Goal: Task Accomplishment & Management: Manage account settings

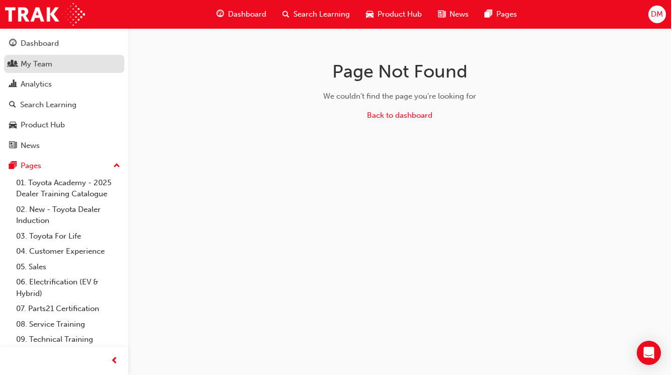
click at [45, 64] on div "My Team" at bounding box center [37, 64] width 32 height 12
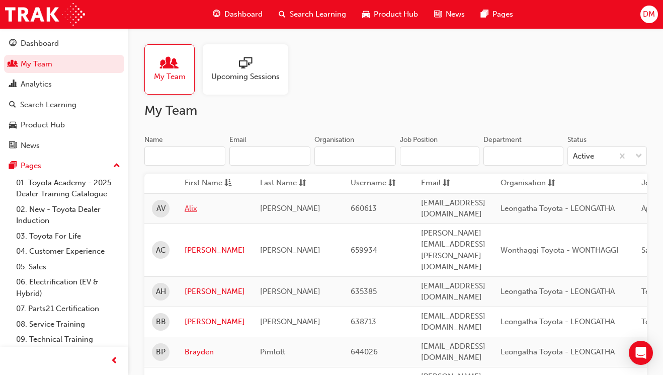
click at [186, 208] on link "Alix" at bounding box center [215, 209] width 60 height 12
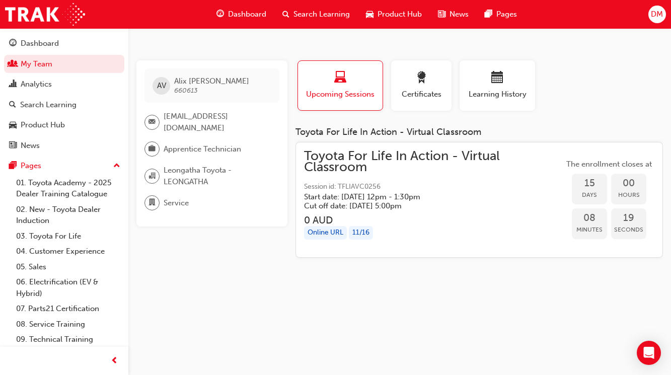
click at [355, 162] on span "Toyota For Life In Action - Virtual Classroom" at bounding box center [434, 161] width 260 height 23
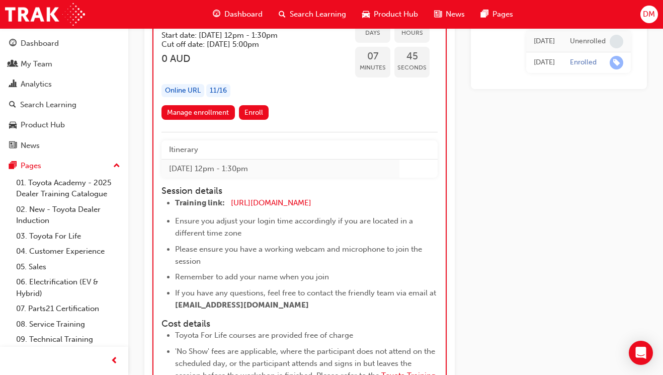
scroll to position [5632, 0]
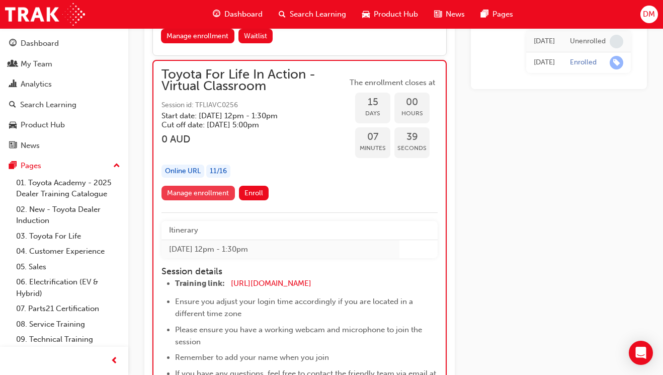
click at [203, 193] on link "Manage enrollment" at bounding box center [197, 193] width 73 height 15
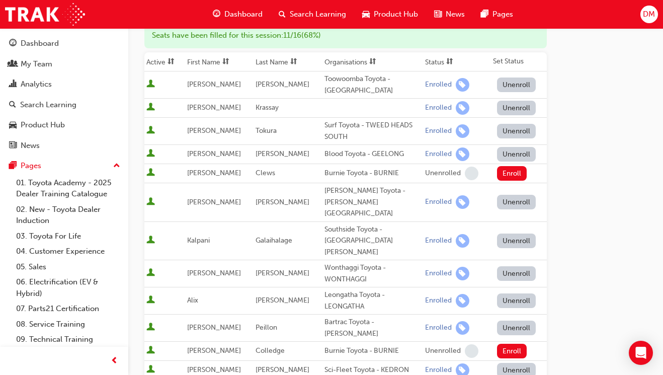
scroll to position [126, 0]
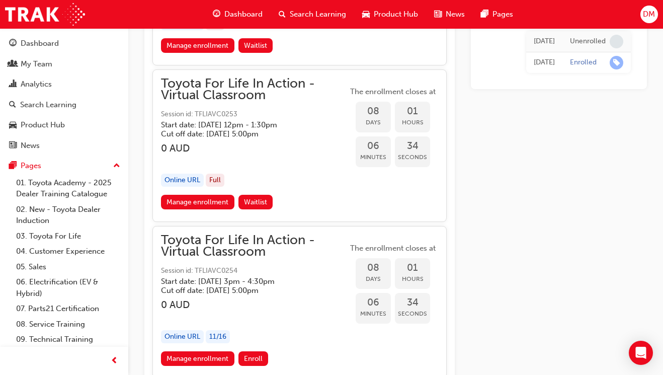
scroll to position [3783, 0]
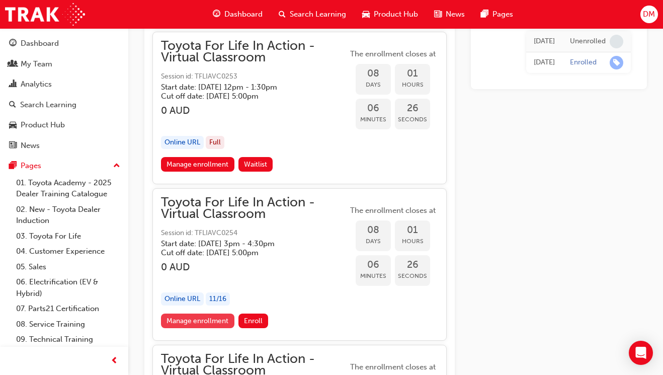
click at [209, 319] on link "Manage enrollment" at bounding box center [197, 320] width 73 height 15
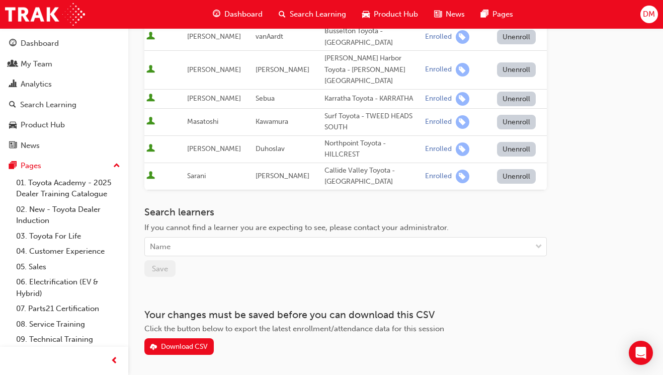
scroll to position [327, 0]
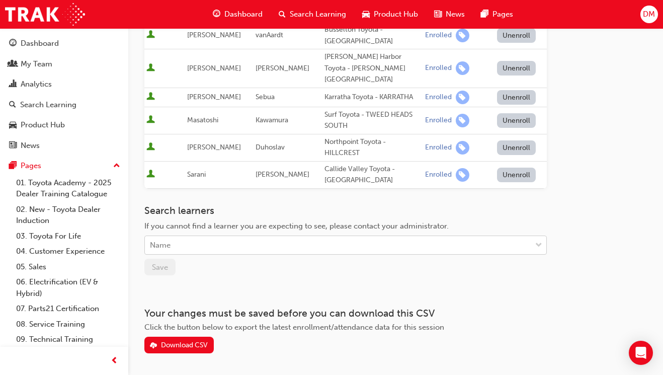
click at [171, 236] on div "Name" at bounding box center [338, 245] width 386 height 18
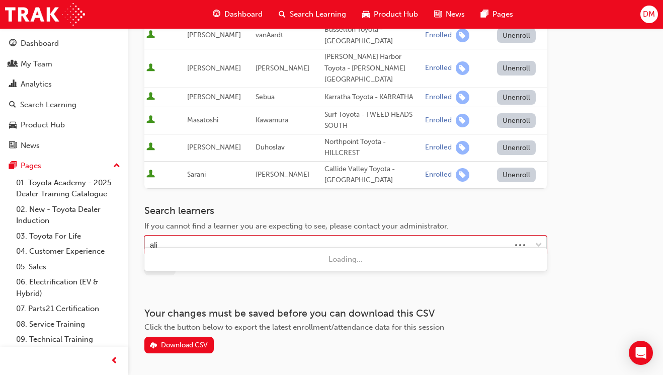
type input "alix"
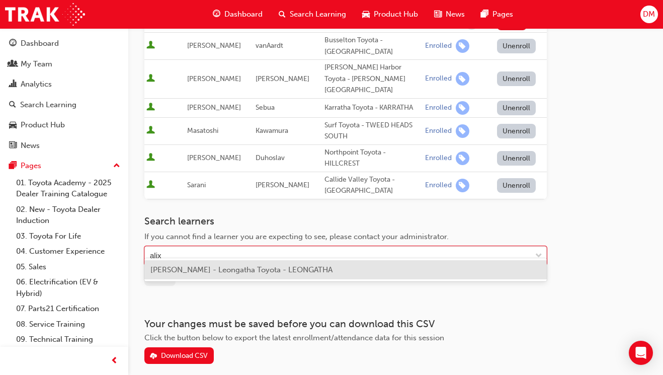
scroll to position [314, 0]
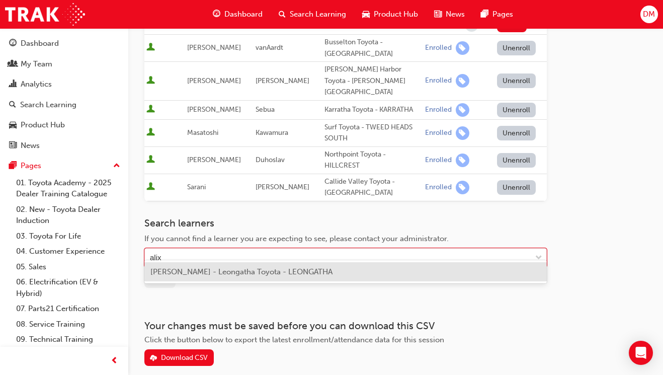
click at [210, 273] on span "[PERSON_NAME] - Leongatha Toyota - LEONGATHA" at bounding box center [241, 271] width 182 height 9
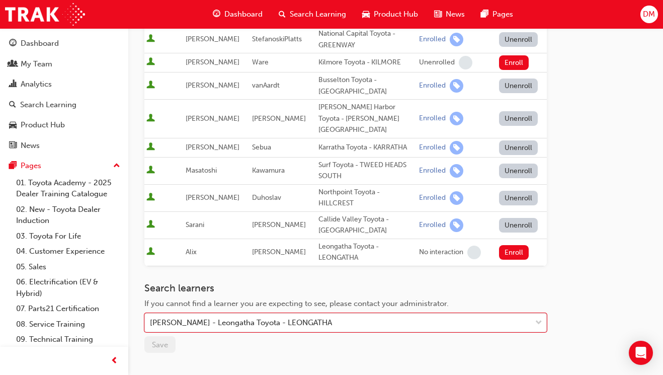
scroll to position [289, 0]
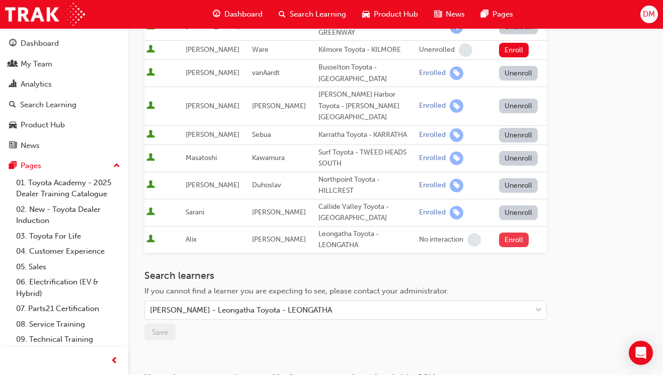
click at [507, 232] on button "Enroll" at bounding box center [514, 239] width 30 height 15
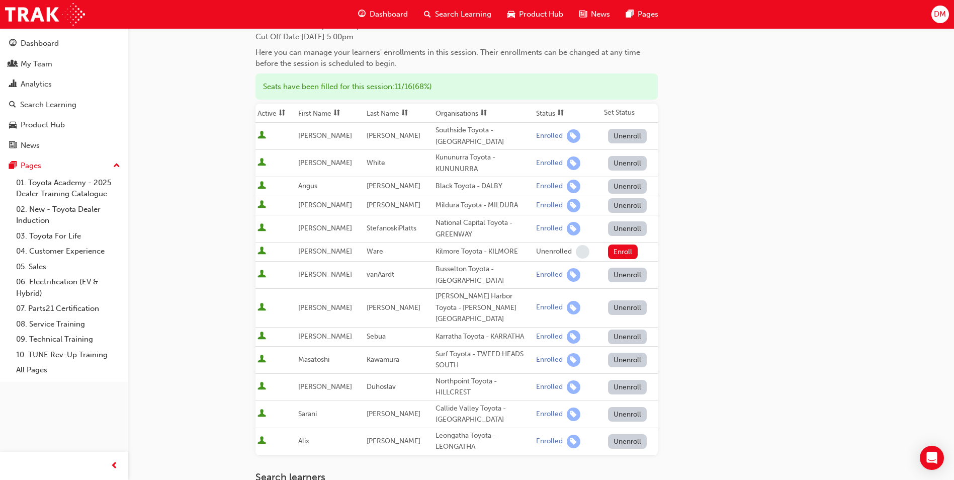
scroll to position [101, 0]
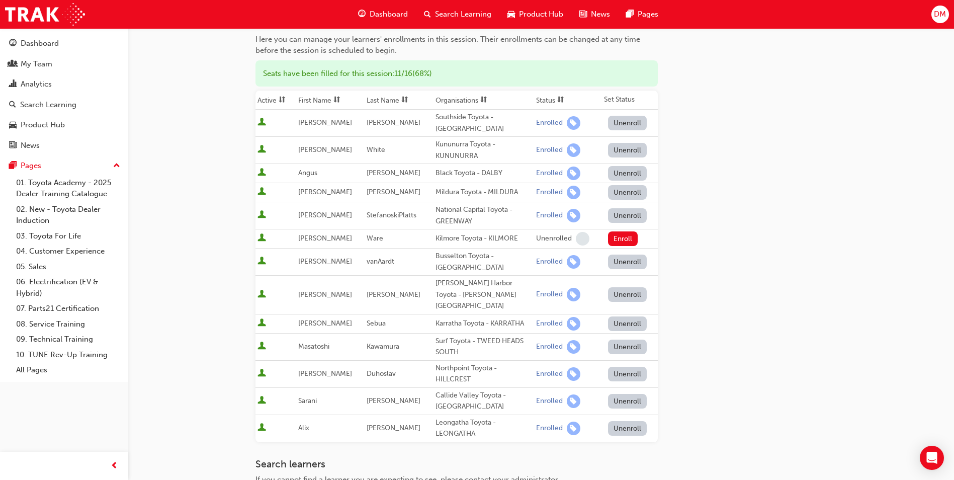
click at [262, 374] on span "User is active" at bounding box center [262, 428] width 9 height 10
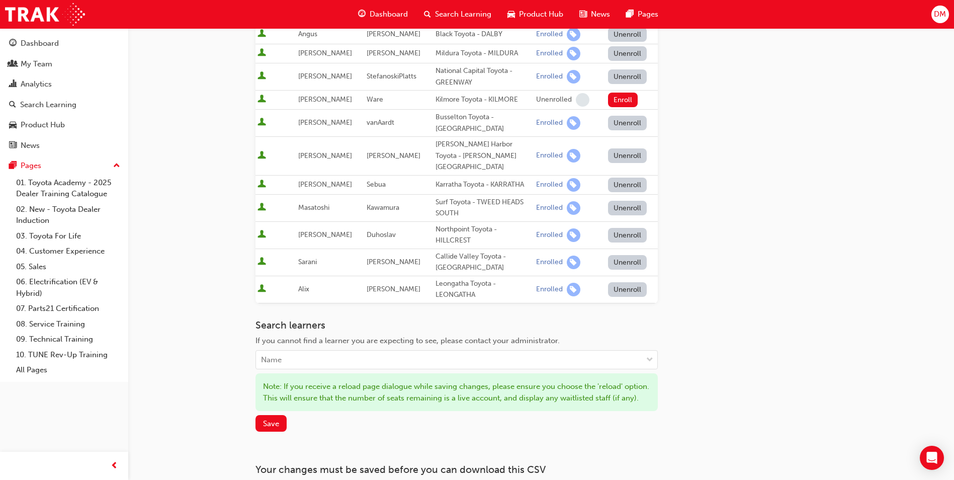
scroll to position [326, 0]
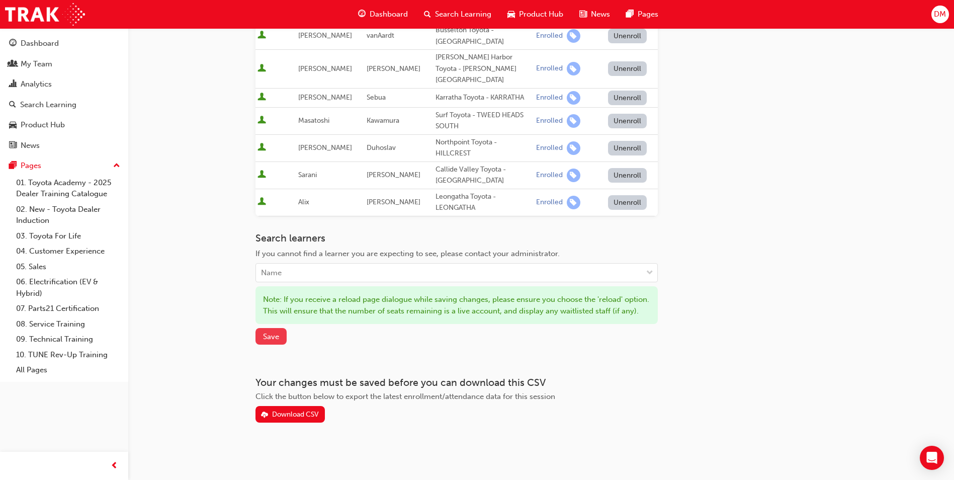
click at [271, 337] on span "Save" at bounding box center [271, 336] width 16 height 9
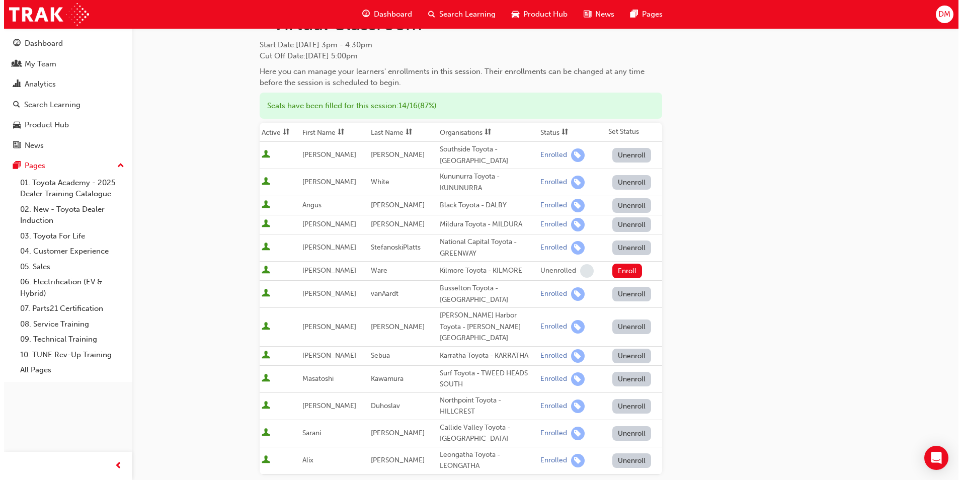
scroll to position [0, 0]
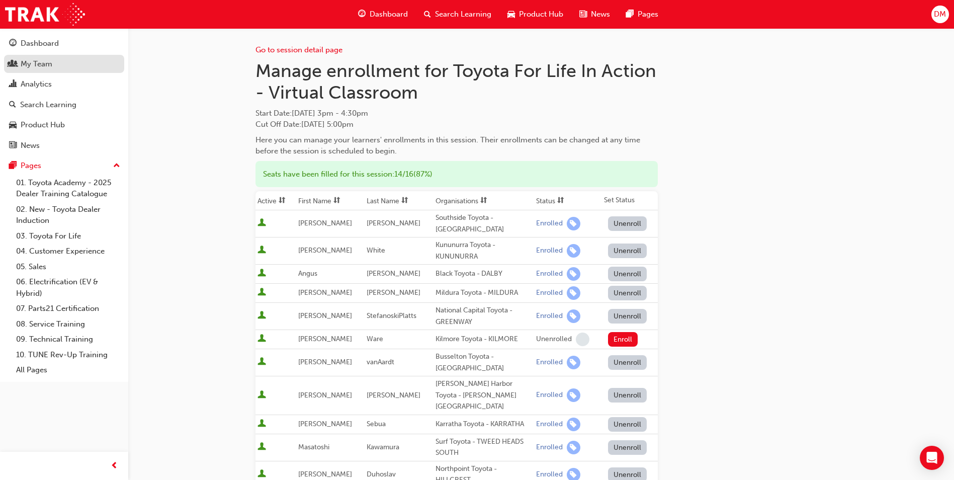
click at [39, 63] on div "My Team" at bounding box center [37, 64] width 32 height 12
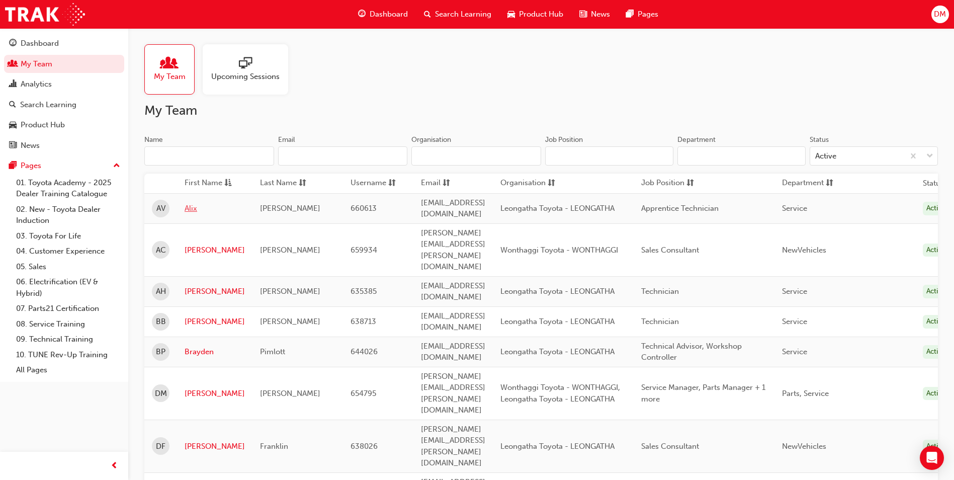
click at [191, 204] on link "Alix" at bounding box center [215, 209] width 60 height 12
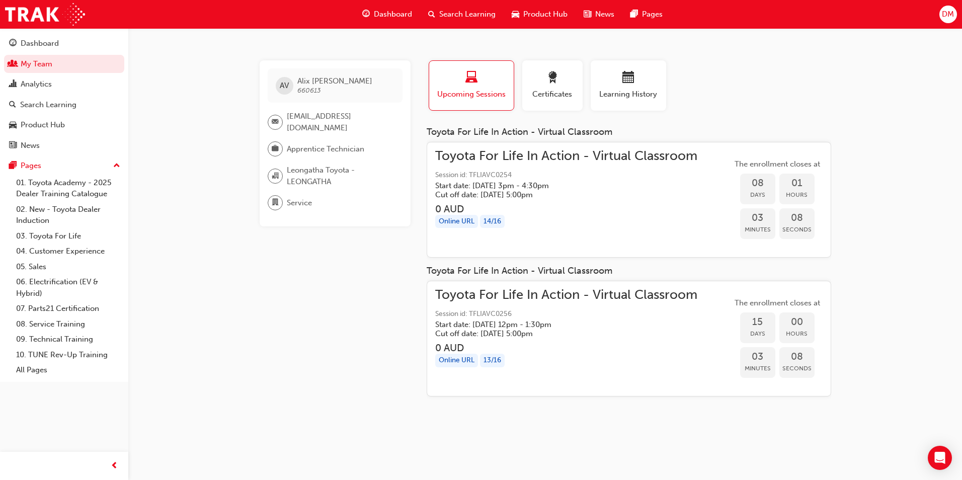
click at [471, 313] on span "Session id: TFLIAVC0256" at bounding box center [566, 314] width 262 height 12
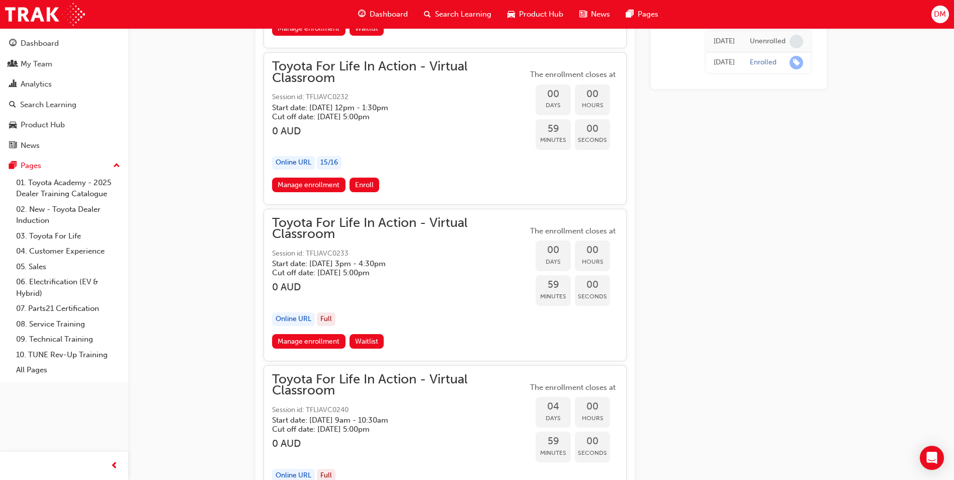
scroll to position [1300, 0]
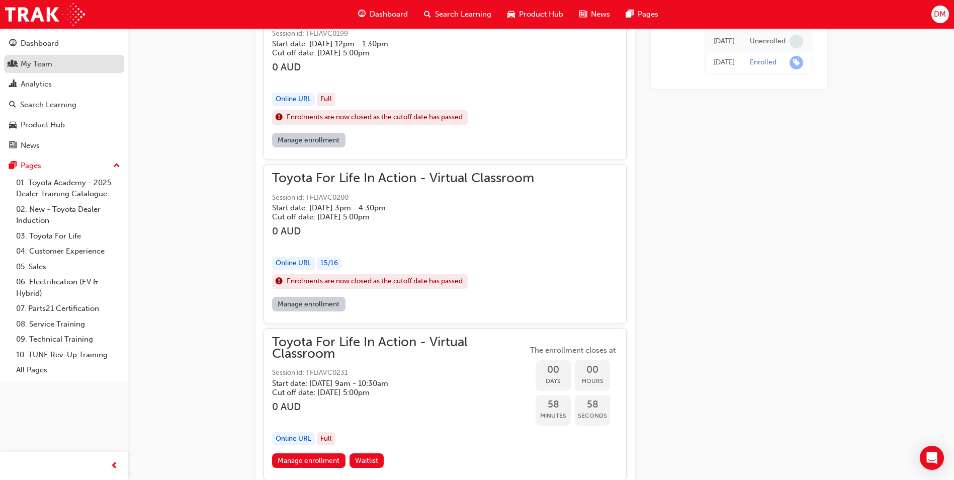
click at [41, 63] on div "My Team" at bounding box center [37, 64] width 32 height 12
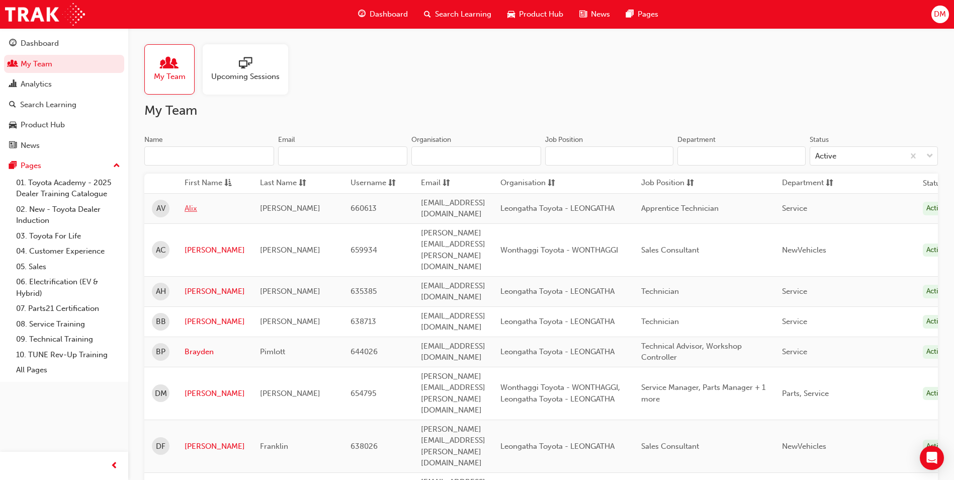
click at [192, 209] on link "Alix" at bounding box center [215, 209] width 60 height 12
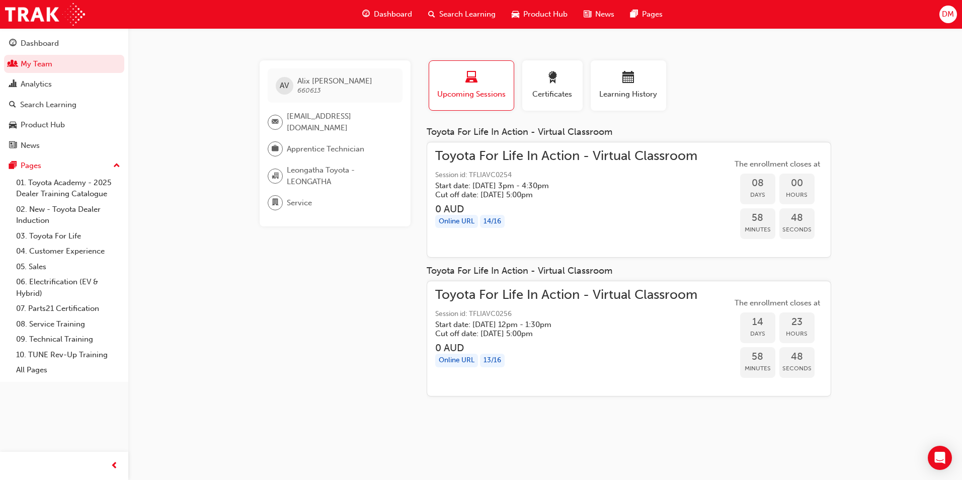
click at [579, 304] on div "Toyota For Life In Action - Virtual Classroom Session id: TFLIAVC0256 Start dat…" at bounding box center [566, 313] width 262 height 49
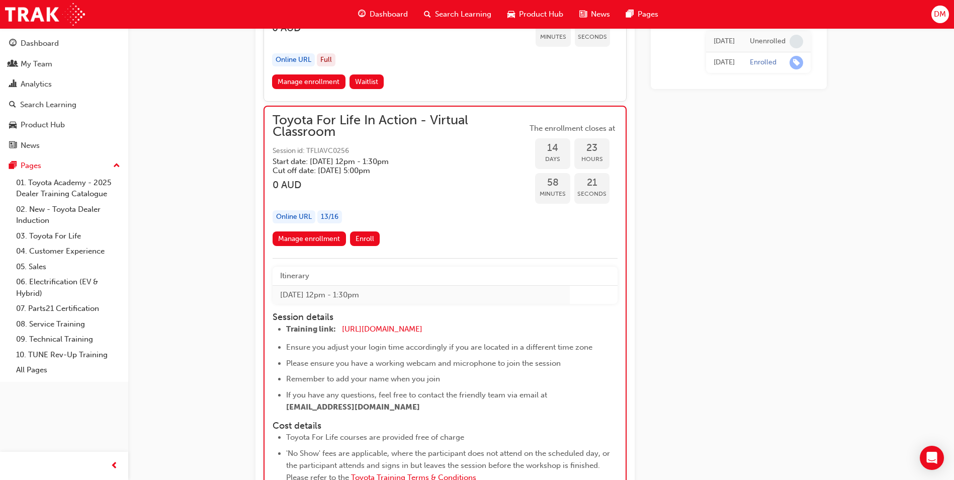
scroll to position [5564, 0]
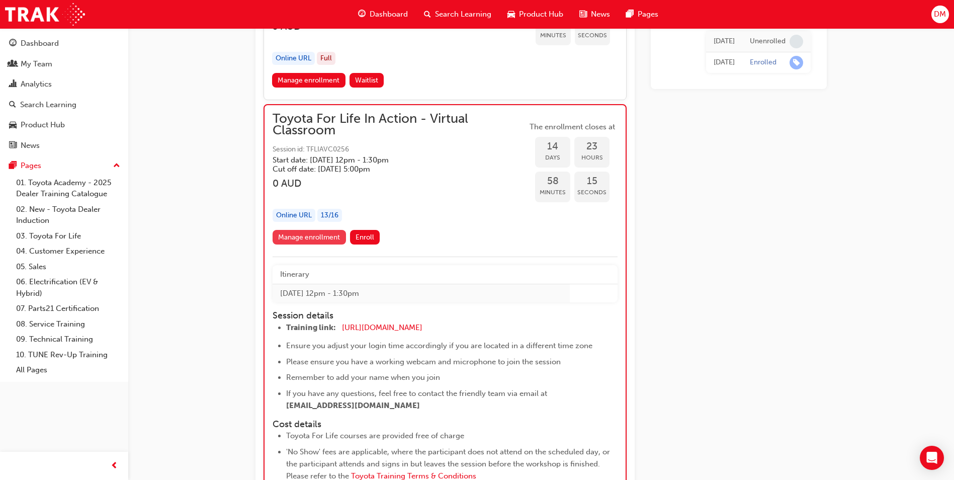
click at [304, 238] on link "Manage enrollment" at bounding box center [309, 237] width 73 height 15
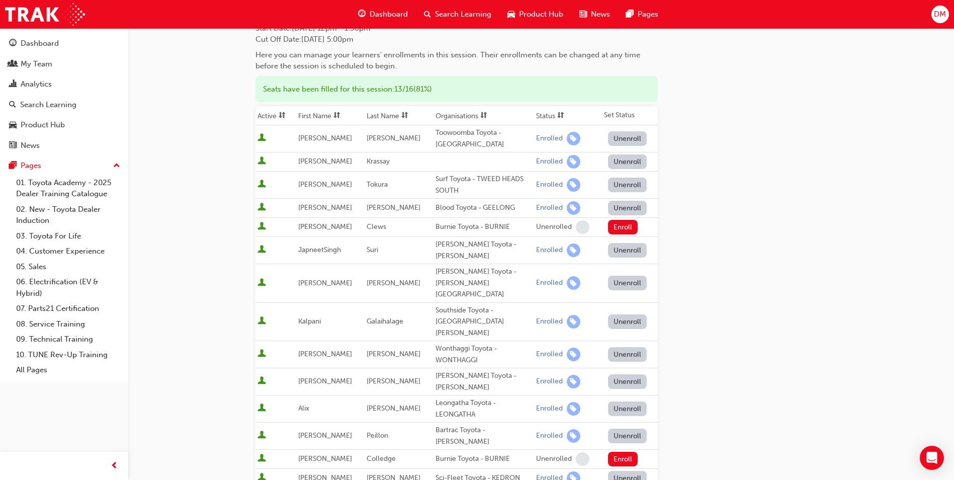
scroll to position [101, 0]
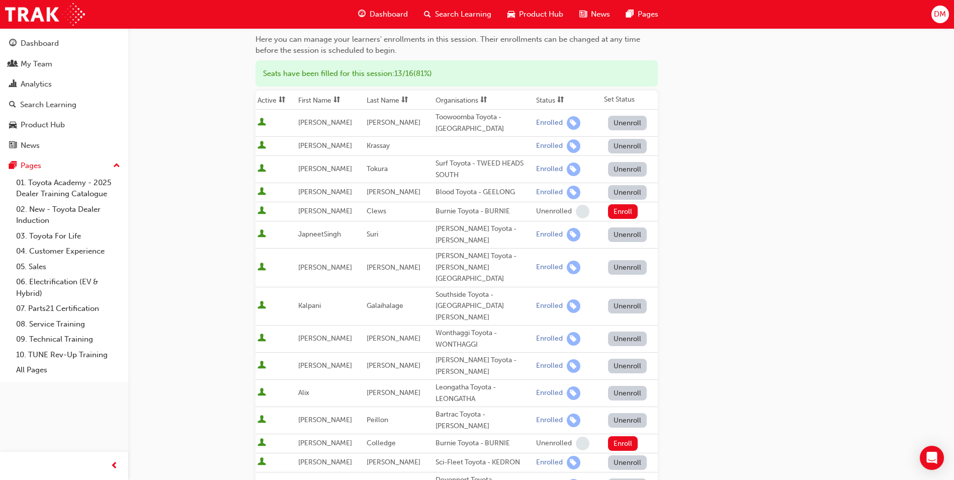
click at [636, 374] on button "Unenroll" at bounding box center [627, 393] width 39 height 15
click at [670, 312] on div "Go to session detail page Manage enrollment for Toyota For Life In Action - Vir…" at bounding box center [477, 331] width 954 height 864
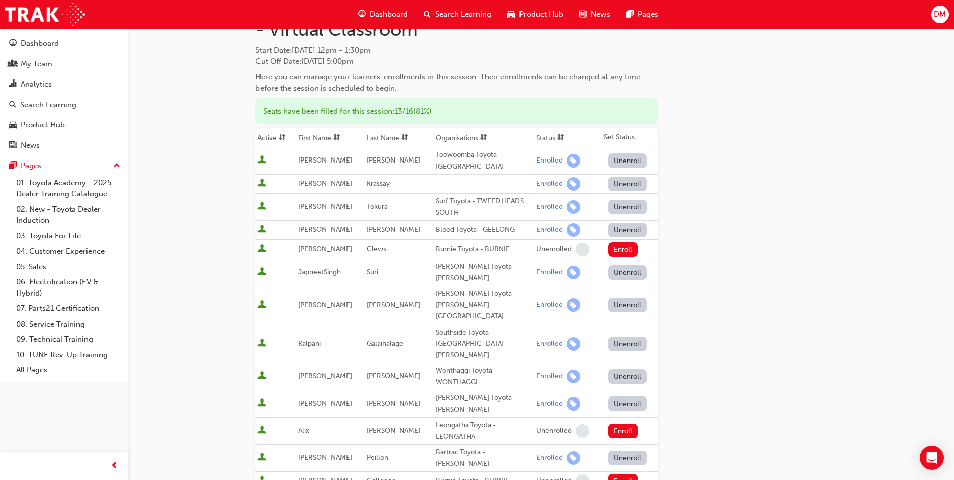
scroll to position [0, 0]
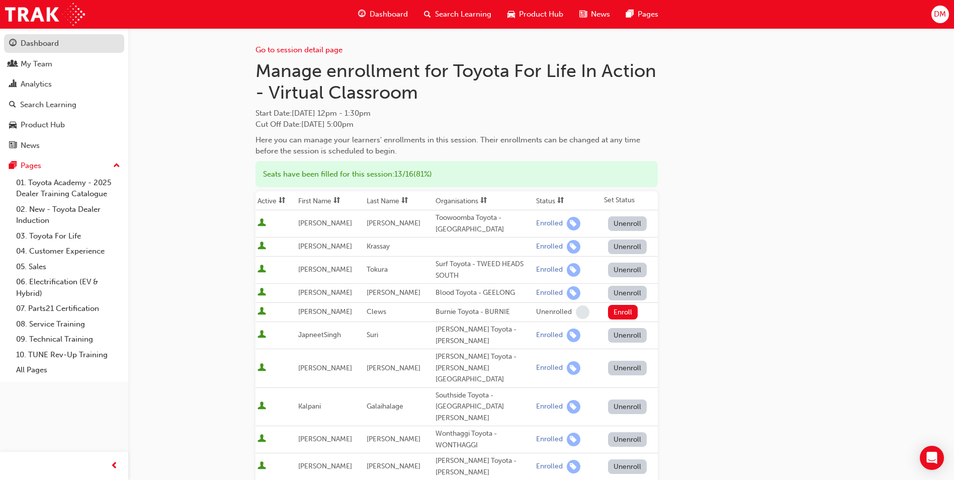
click at [64, 47] on div "Dashboard" at bounding box center [64, 43] width 110 height 13
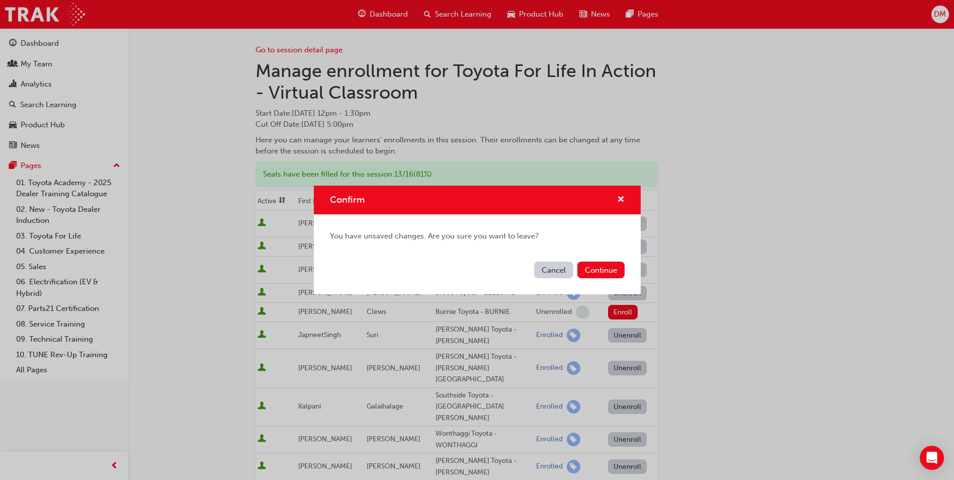
click at [557, 268] on button "Cancel" at bounding box center [553, 270] width 39 height 17
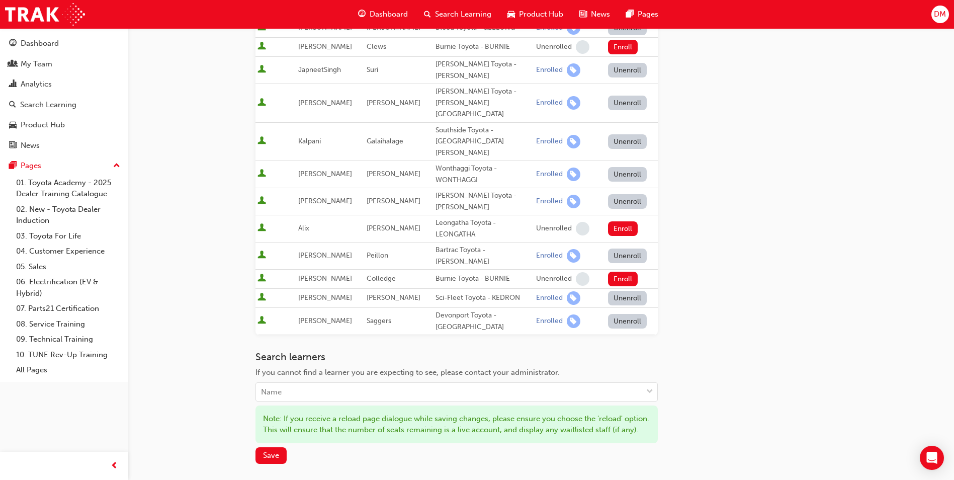
scroll to position [365, 0]
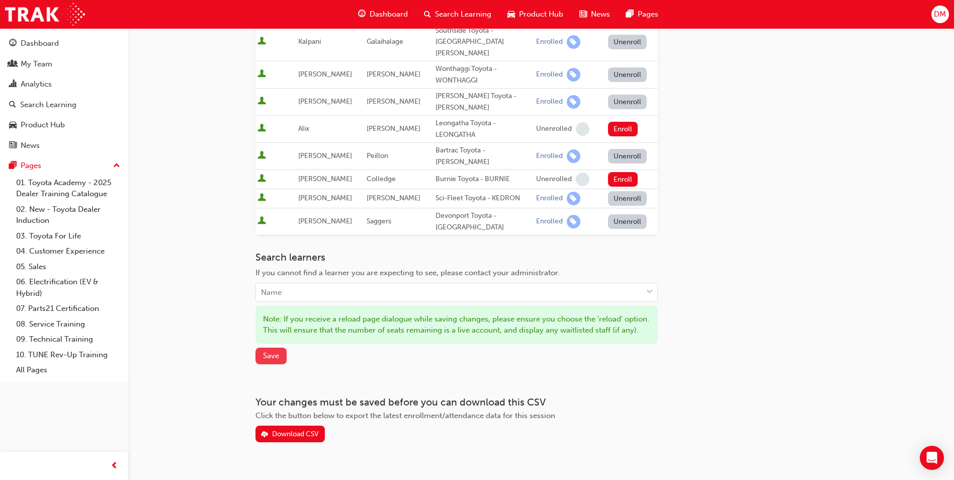
click at [271, 351] on span "Save" at bounding box center [271, 355] width 16 height 9
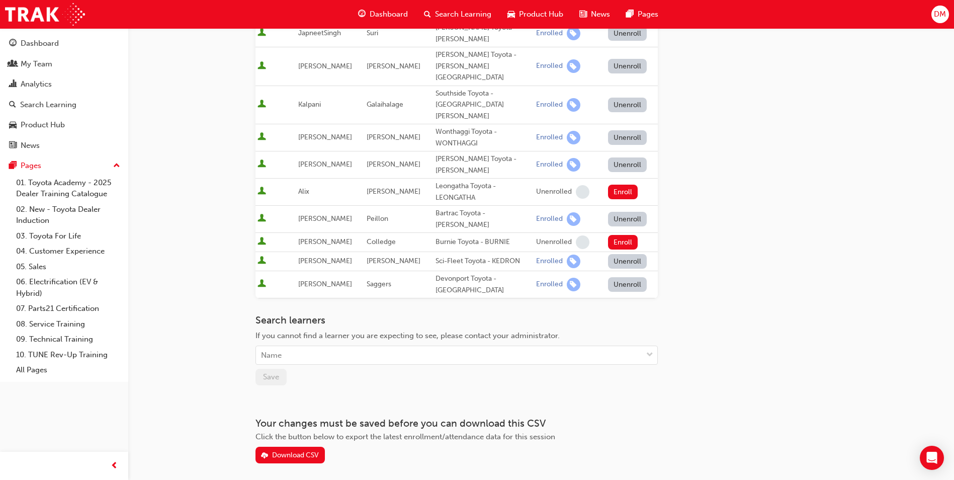
scroll to position [299, 0]
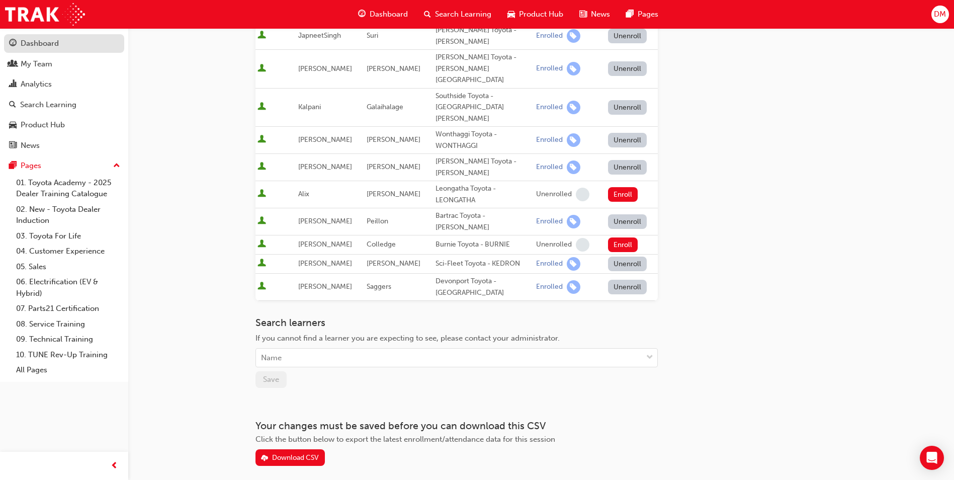
click at [33, 38] on div "Dashboard" at bounding box center [40, 44] width 38 height 12
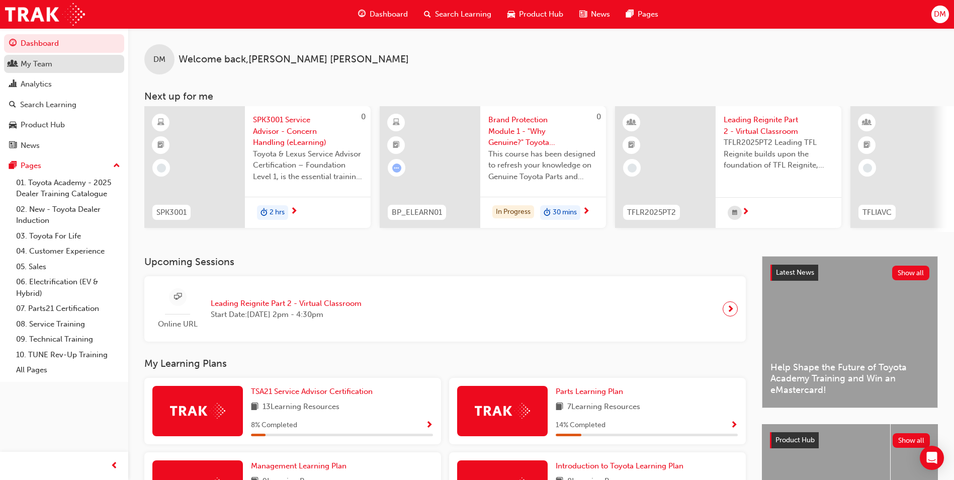
click at [60, 71] on link "My Team" at bounding box center [64, 64] width 120 height 19
